Goal: Contribute content: Add original content to the website for others to see

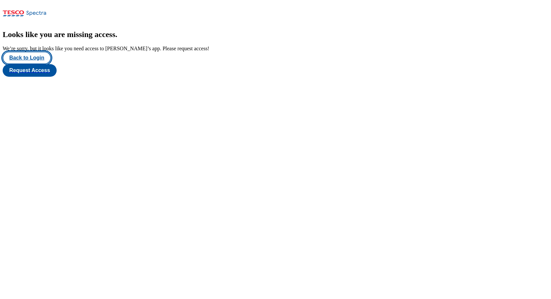
click at [34, 64] on button "Back to Login" at bounding box center [27, 58] width 48 height 13
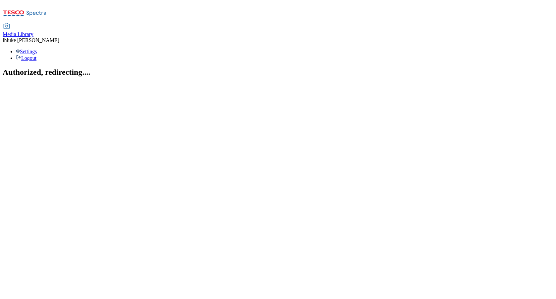
click at [33, 31] on span "Media Library" at bounding box center [18, 34] width 31 height 6
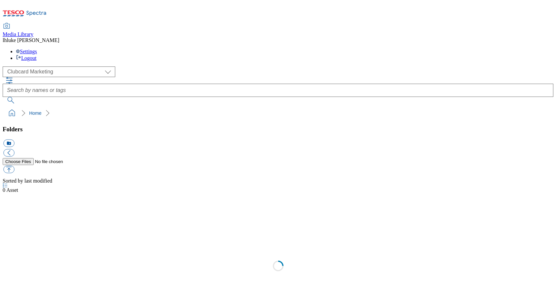
scroll to position [1, 0]
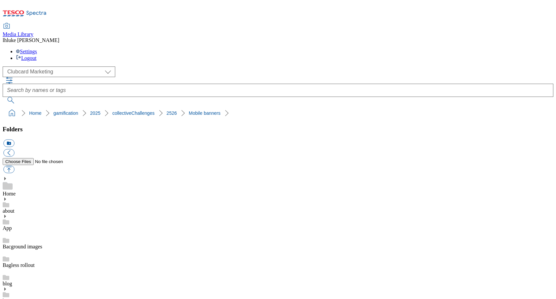
scroll to position [235, 0]
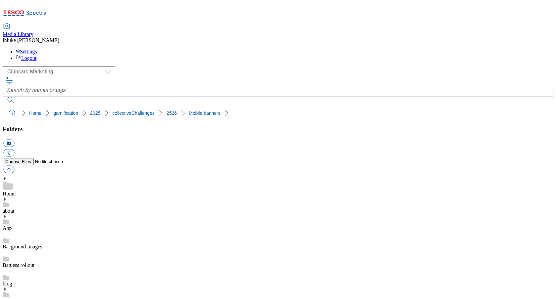
drag, startPoint x: 340, startPoint y: 258, endPoint x: 366, endPoint y: 259, distance: 26.5
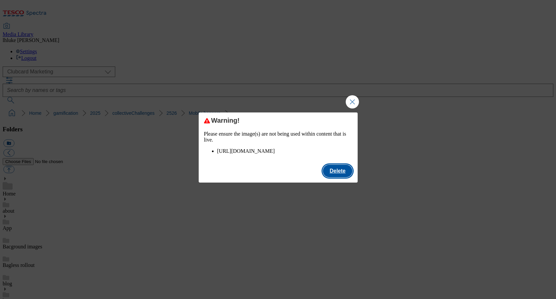
click at [342, 173] on button "Delete" at bounding box center [337, 171] width 29 height 13
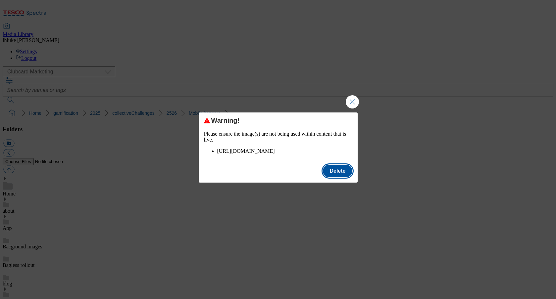
click at [343, 176] on button "Delete" at bounding box center [337, 171] width 29 height 13
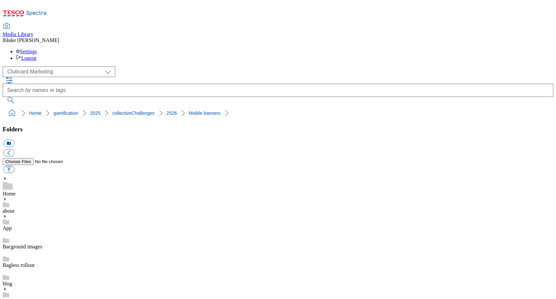
drag, startPoint x: 221, startPoint y: 161, endPoint x: 276, endPoint y: 160, distance: 54.6
copy div "Campaign-Asset-Leaf"
click at [14, 166] on button "button" at bounding box center [8, 170] width 11 height 8
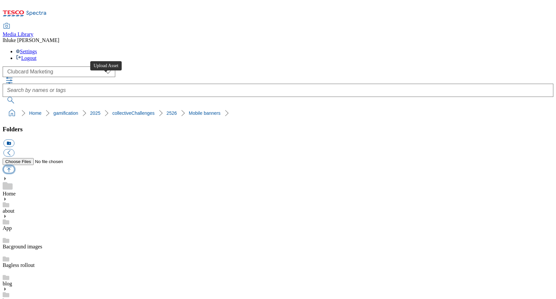
type input "C:\fakepath\Campaign-Asset-Leaf.png"
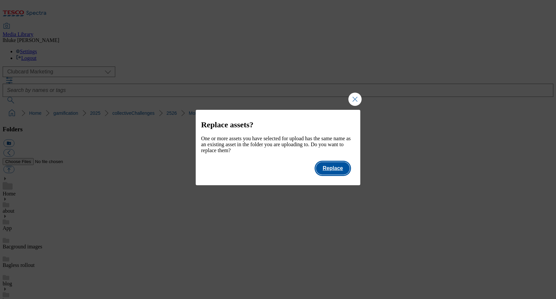
click at [341, 172] on button "Replace" at bounding box center [332, 168] width 33 height 13
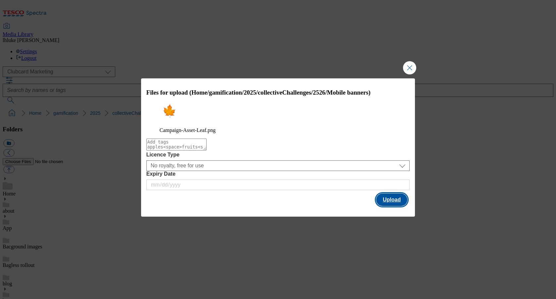
click at [390, 202] on button "Upload" at bounding box center [391, 200] width 31 height 13
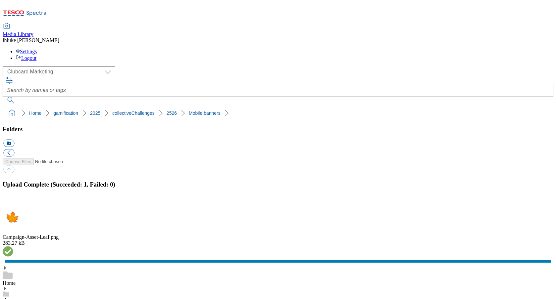
click at [13, 202] on button "button" at bounding box center [8, 205] width 10 height 6
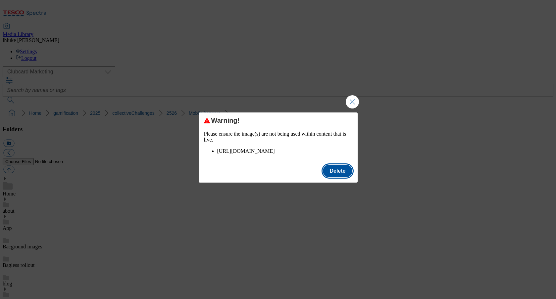
click at [342, 177] on button "Delete" at bounding box center [337, 171] width 29 height 13
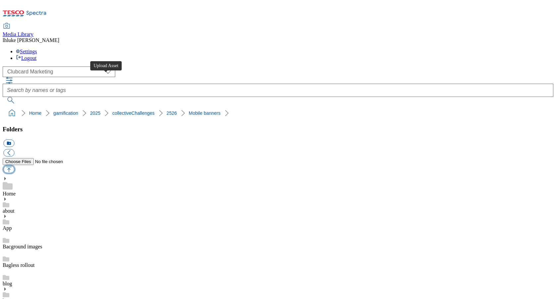
click at [14, 166] on button "button" at bounding box center [8, 170] width 11 height 8
type input "C:\fakepath\Campaign-Asset-Leaf.png"
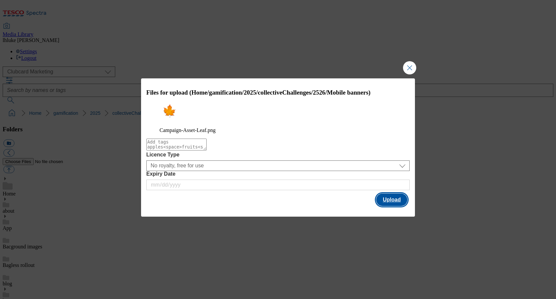
click at [387, 200] on button "Upload" at bounding box center [391, 200] width 31 height 13
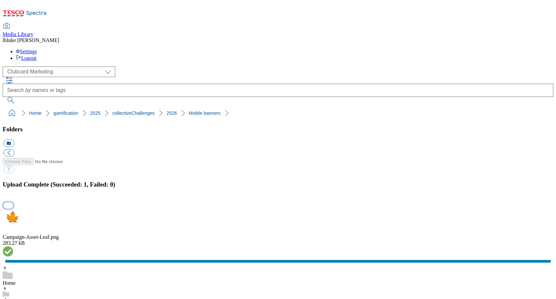
click at [13, 202] on button "button" at bounding box center [8, 205] width 10 height 6
